Goal: Information Seeking & Learning: Check status

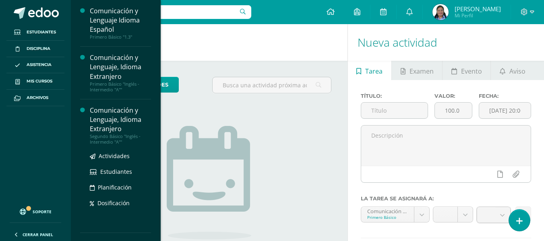
click at [96, 121] on div "Comunicación y Lenguaje, Idioma Extranjero" at bounding box center [120, 120] width 61 height 28
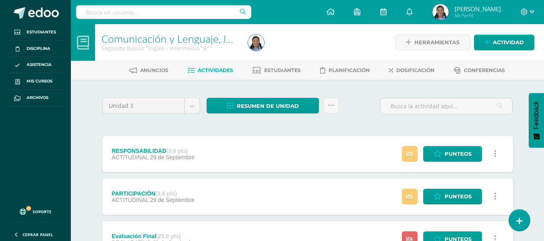
click at [286, 62] on div "Anuncios Actividades Estudiantes Planificación Dosificación Conferencias" at bounding box center [317, 70] width 493 height 19
click at [286, 69] on span "Estudiantes" at bounding box center [282, 70] width 37 height 6
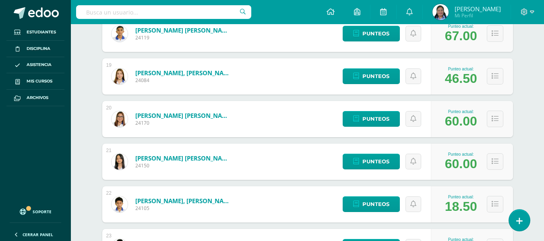
scroll to position [897, 0]
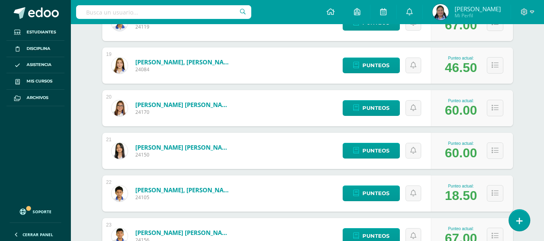
click at [202, 191] on link "Méndez Asmén, Samuel Elí Noé" at bounding box center [183, 190] width 97 height 8
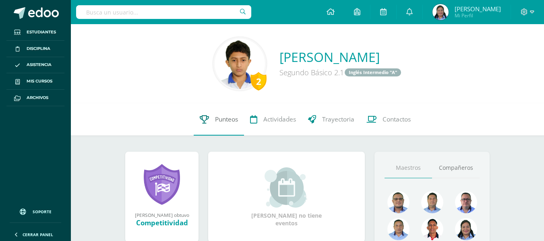
click at [228, 117] on span "Punteos" at bounding box center [226, 119] width 23 height 8
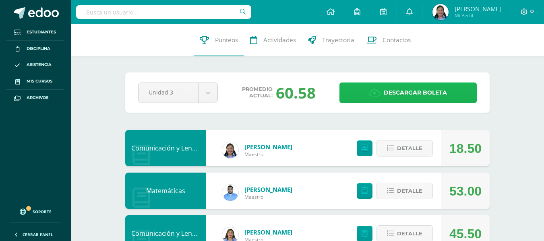
click at [434, 94] on span "Descargar boleta" at bounding box center [415, 93] width 63 height 20
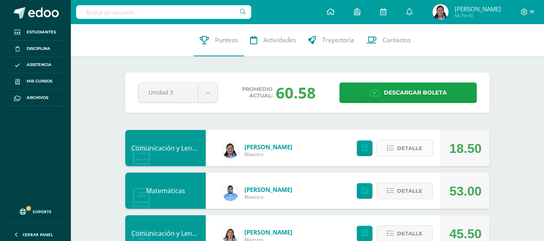
click at [416, 152] on span "Detalle" at bounding box center [409, 148] width 25 height 15
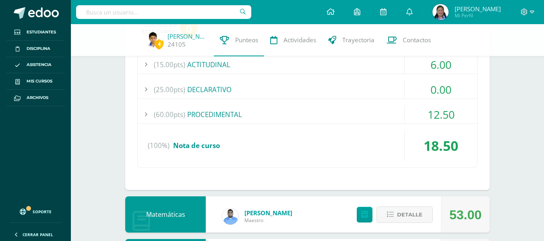
scroll to position [156, 0]
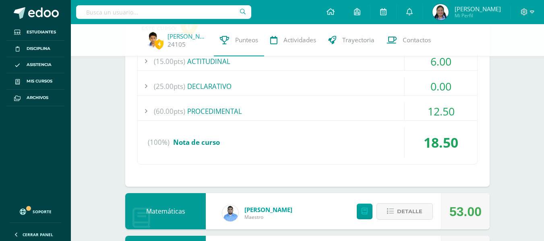
click at [205, 149] on div "(100%) Nota de curso" at bounding box center [308, 142] width 340 height 31
click at [224, 108] on div "(60.00pts) PROCEDIMENTAL" at bounding box center [308, 111] width 340 height 18
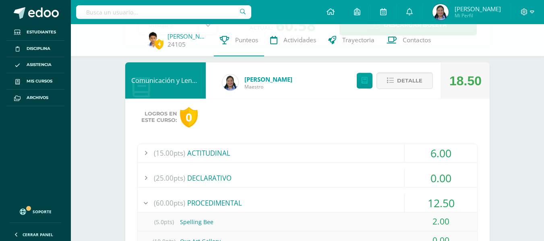
scroll to position [60, 0]
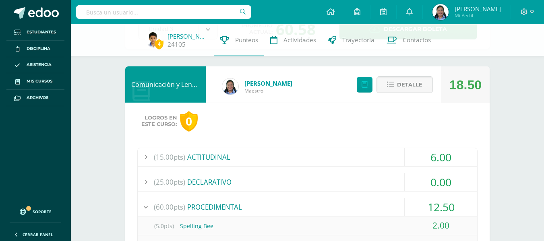
click at [425, 84] on button "Detalle" at bounding box center [405, 85] width 56 height 17
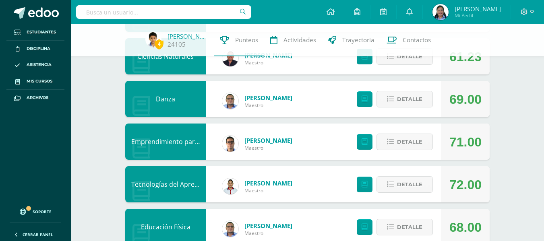
scroll to position [0, 0]
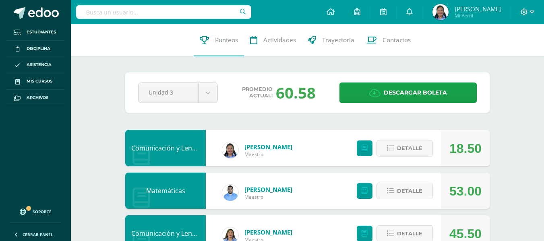
click at [449, 11] on img at bounding box center [441, 12] width 16 height 16
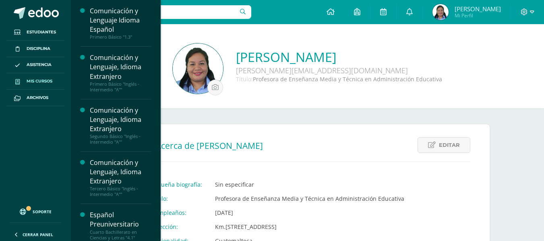
click at [38, 80] on span "Mis cursos" at bounding box center [40, 81] width 26 height 6
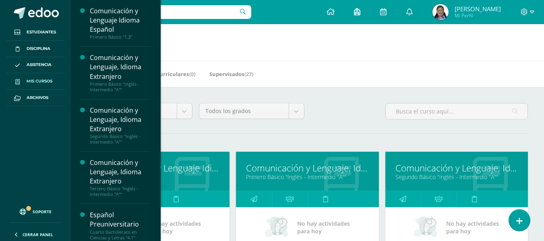
click at [370, 14] on link at bounding box center [358, 12] width 26 height 24
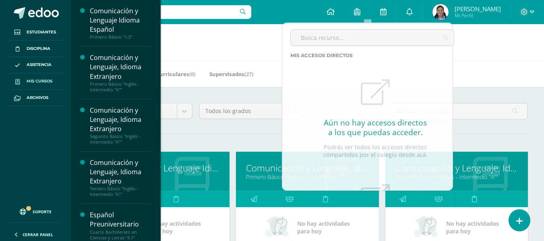
click at [263, 27] on h1 "Mis cursos" at bounding box center [308, 42] width 454 height 37
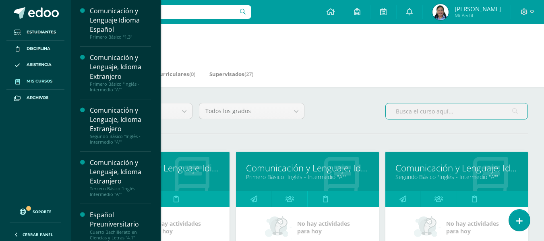
click at [389, 116] on input "text" at bounding box center [457, 112] width 142 height 16
click at [316, 104] on div "Todos los niveles Todos los niveles Bachillerato en Ciencias y Letras Básico Pr…" at bounding box center [308, 114] width 448 height 23
click at [405, 115] on input "text" at bounding box center [457, 112] width 142 height 16
click at [363, 110] on div "Todos los niveles Todos los niveles Bachillerato en Ciencias y Letras Básico Pr…" at bounding box center [308, 114] width 448 height 23
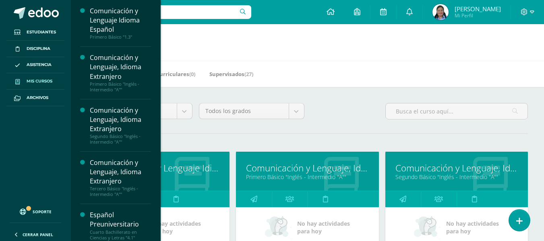
click at [363, 110] on div "Todos los niveles Todos los niveles Bachillerato en Ciencias y Letras Básico Pr…" at bounding box center [308, 114] width 448 height 23
click at [324, 75] on div "Mis Cursos (10) Mis Extracurriculares (0) Supervisados (27)" at bounding box center [317, 74] width 493 height 26
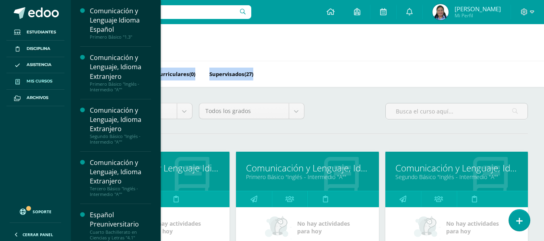
click at [288, 66] on div "Mis Cursos (10) Mis Extracurriculares (0) Supervisados (27)" at bounding box center [317, 74] width 493 height 26
click at [242, 80] on link "Supervisados (27)" at bounding box center [232, 74] width 44 height 13
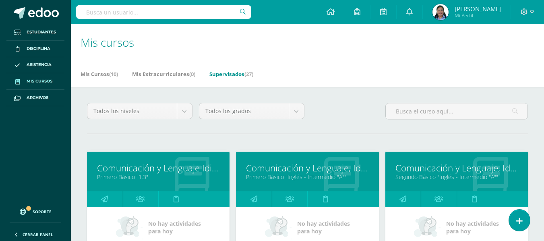
click at [226, 53] on h1 "Mis cursos" at bounding box center [308, 42] width 454 height 37
